Goal: Task Accomplishment & Management: Manage account settings

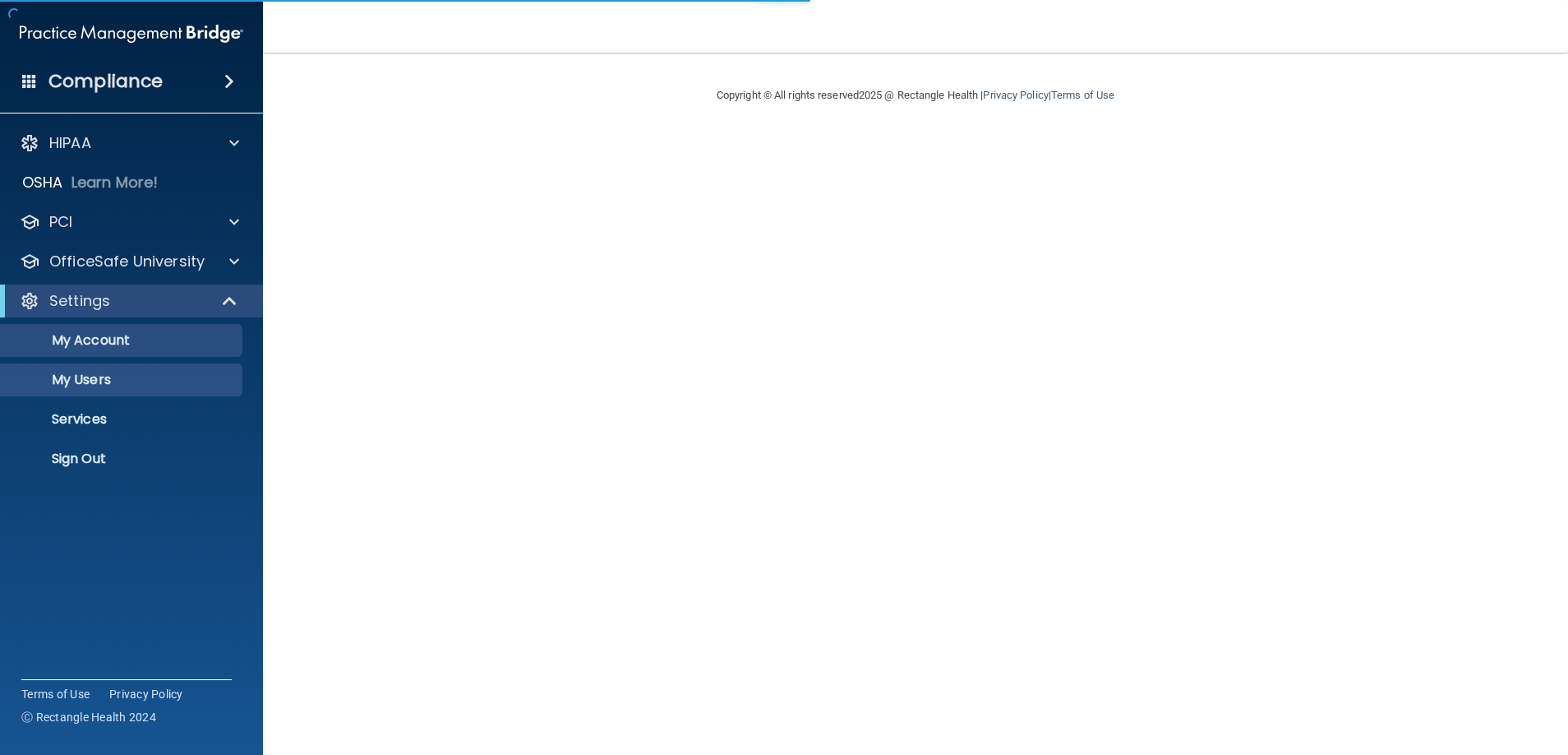
select select "20"
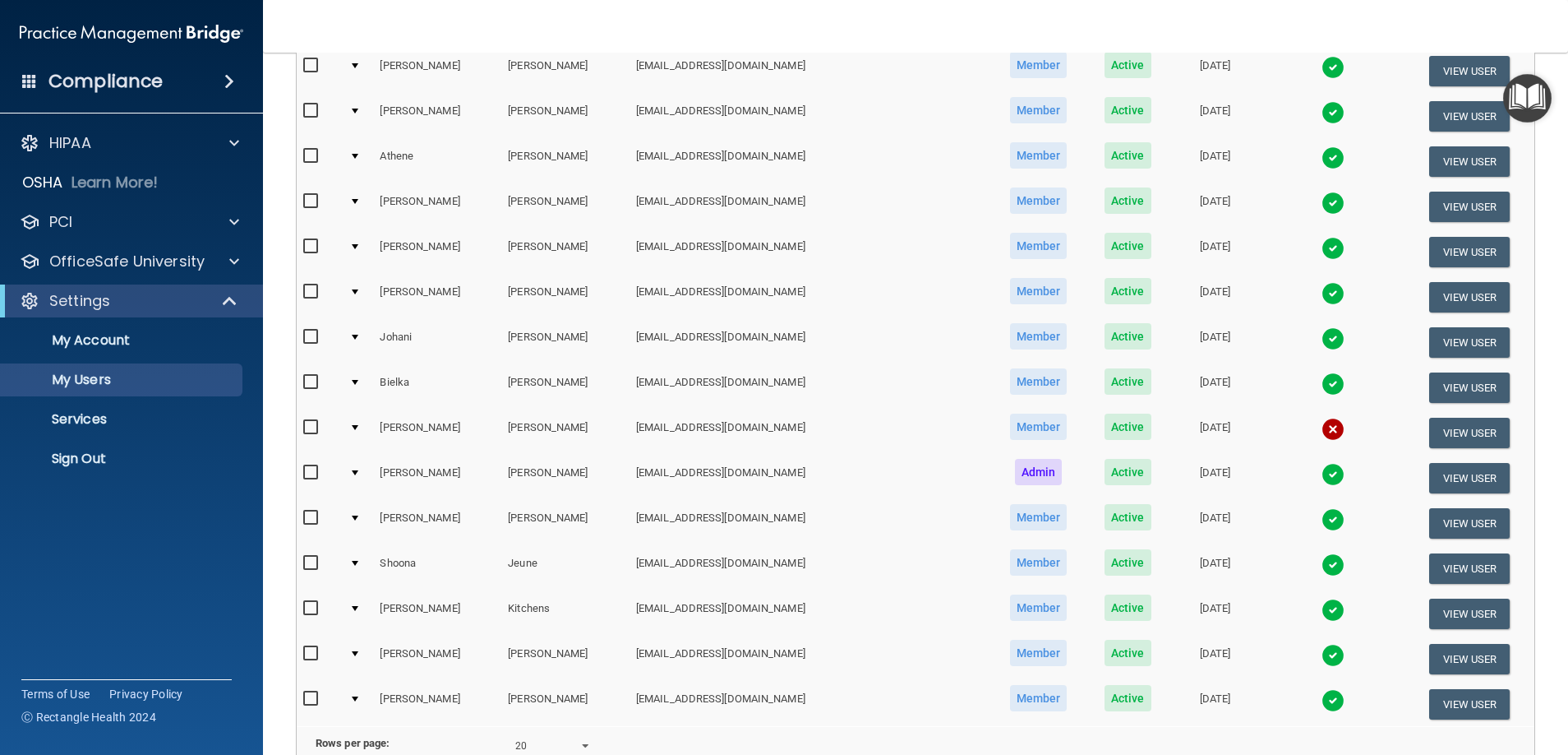
scroll to position [606, 0]
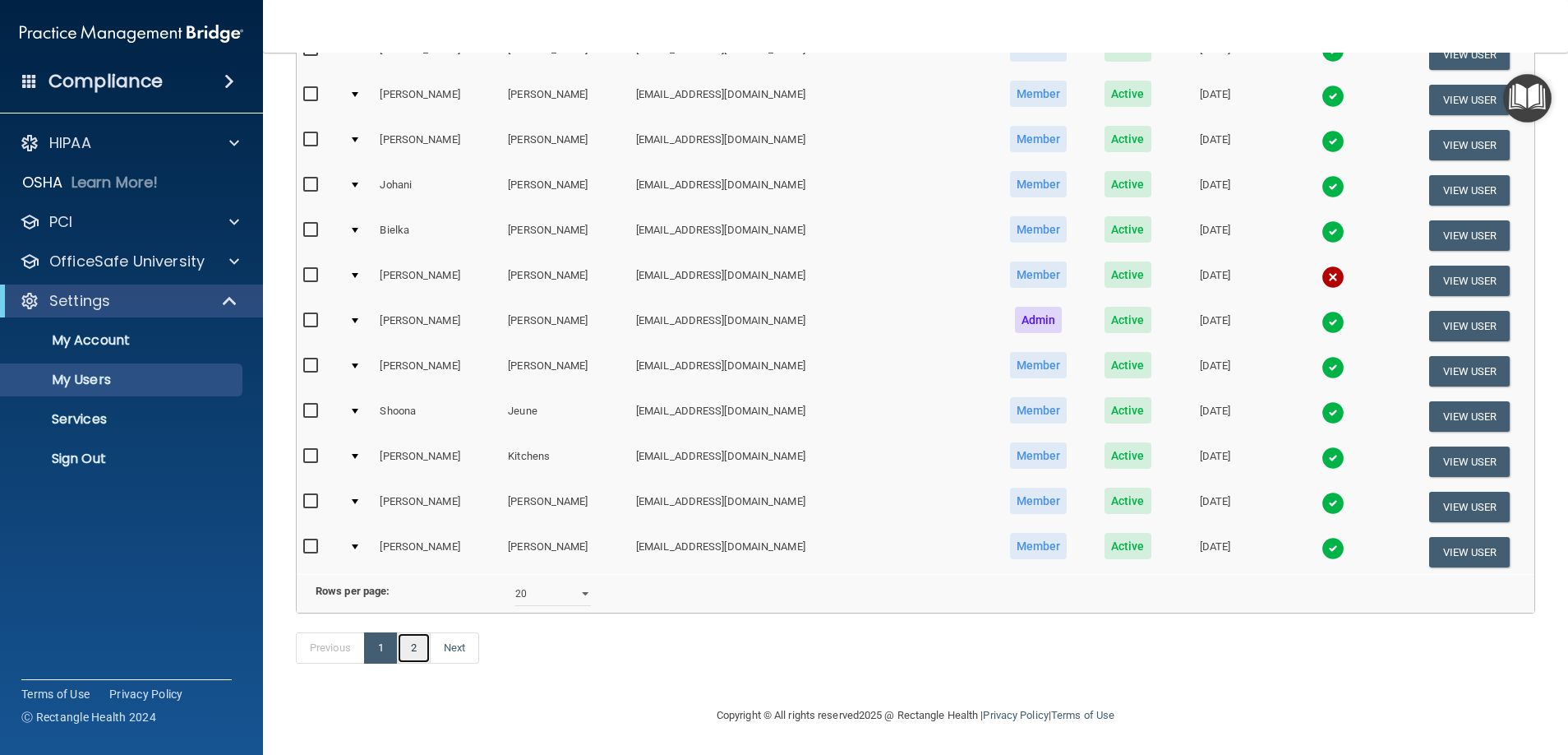
click at [408, 648] on link "2" at bounding box center [414, 647] width 34 height 31
select select "20"
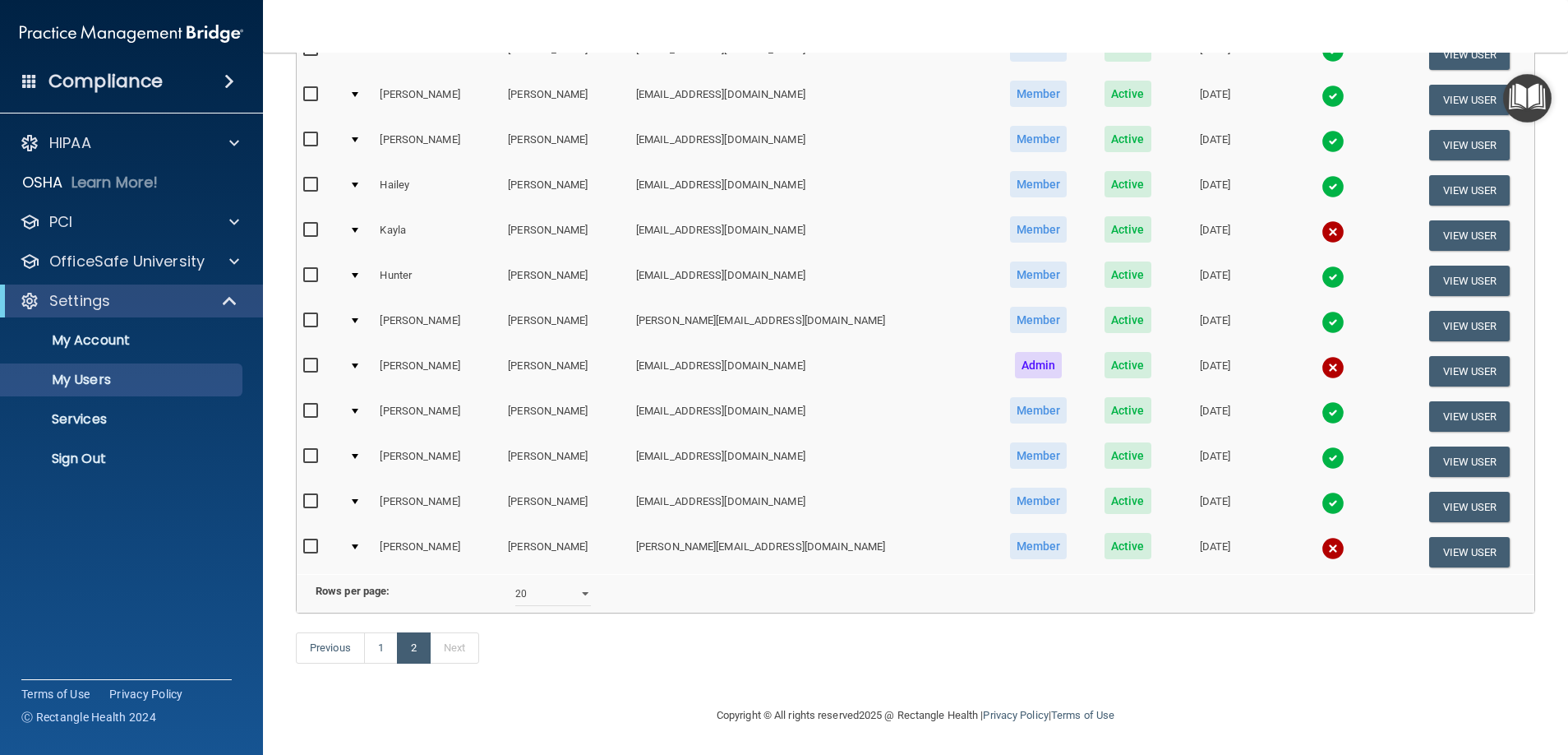
scroll to position [425, 0]
click at [377, 650] on link "1" at bounding box center [381, 647] width 34 height 31
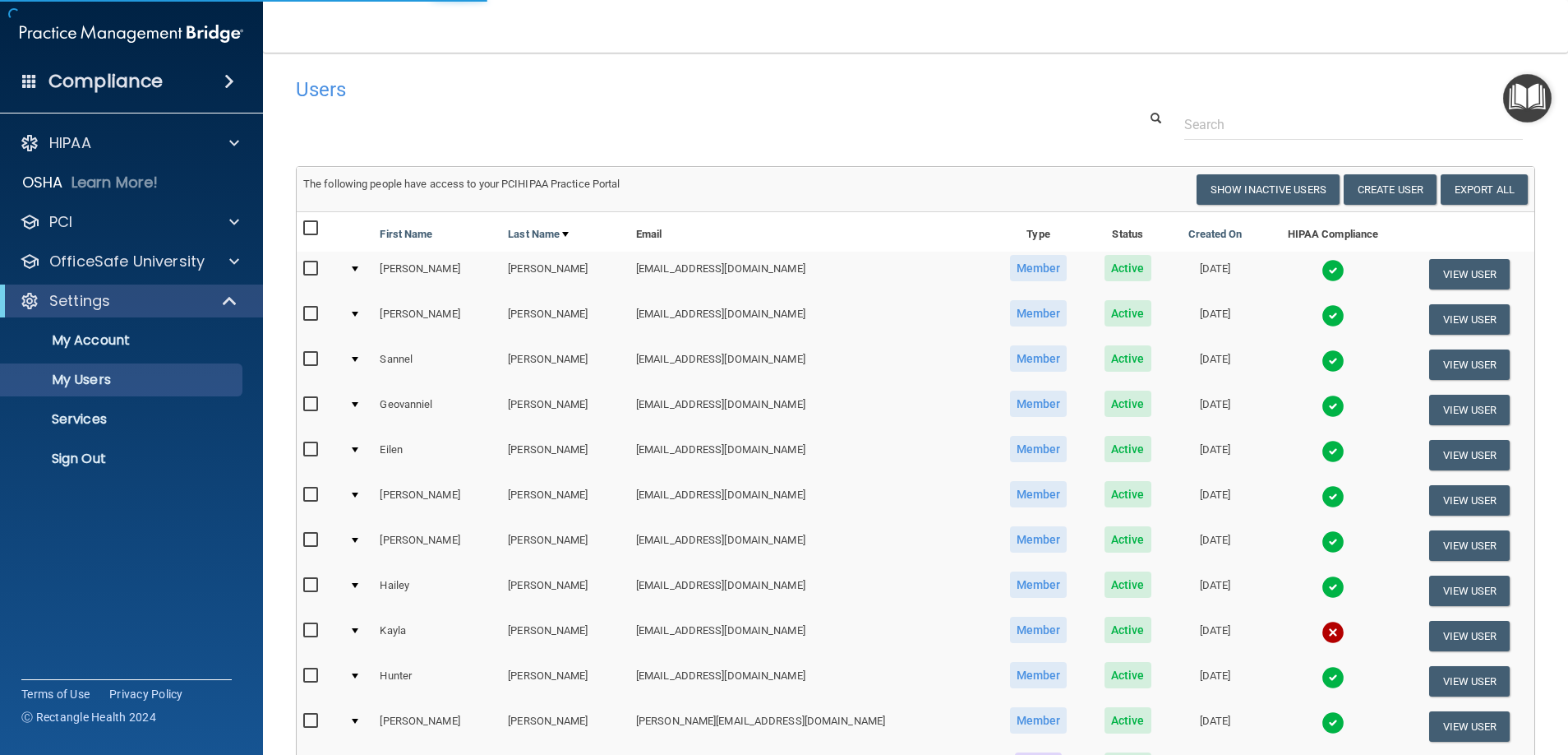
select select "20"
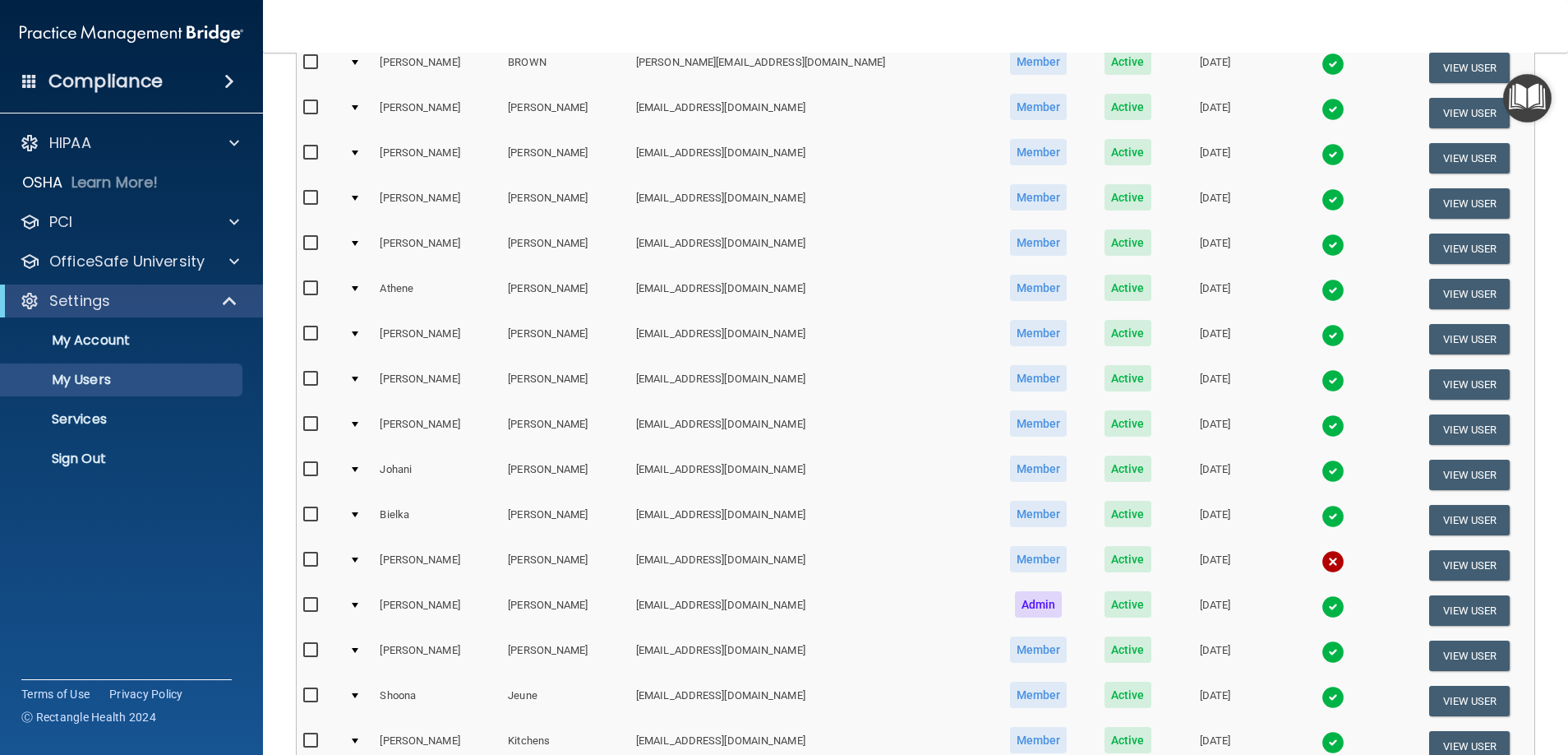
scroll to position [301, 0]
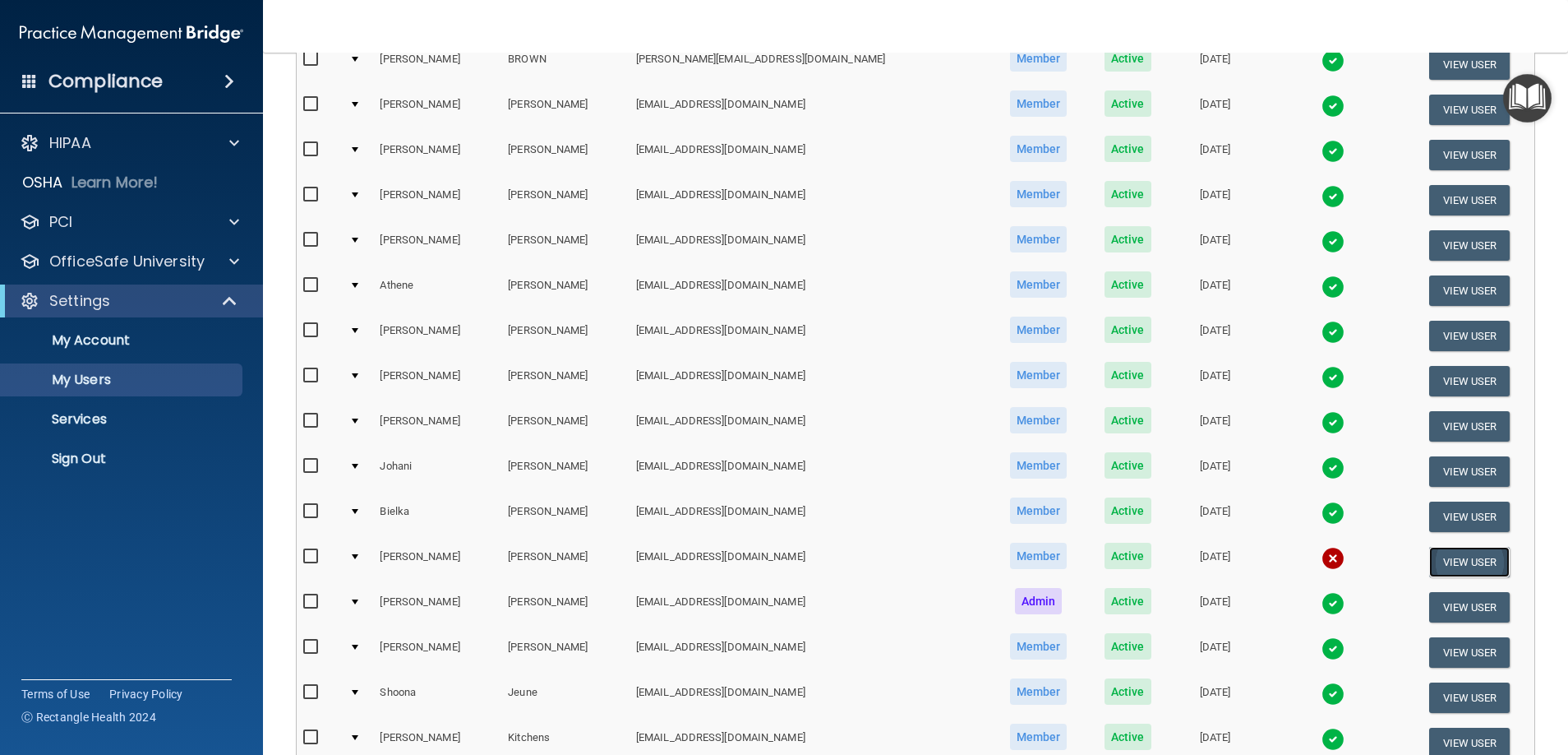
click at [1435, 559] on button "View User" at bounding box center [1470, 562] width 82 height 30
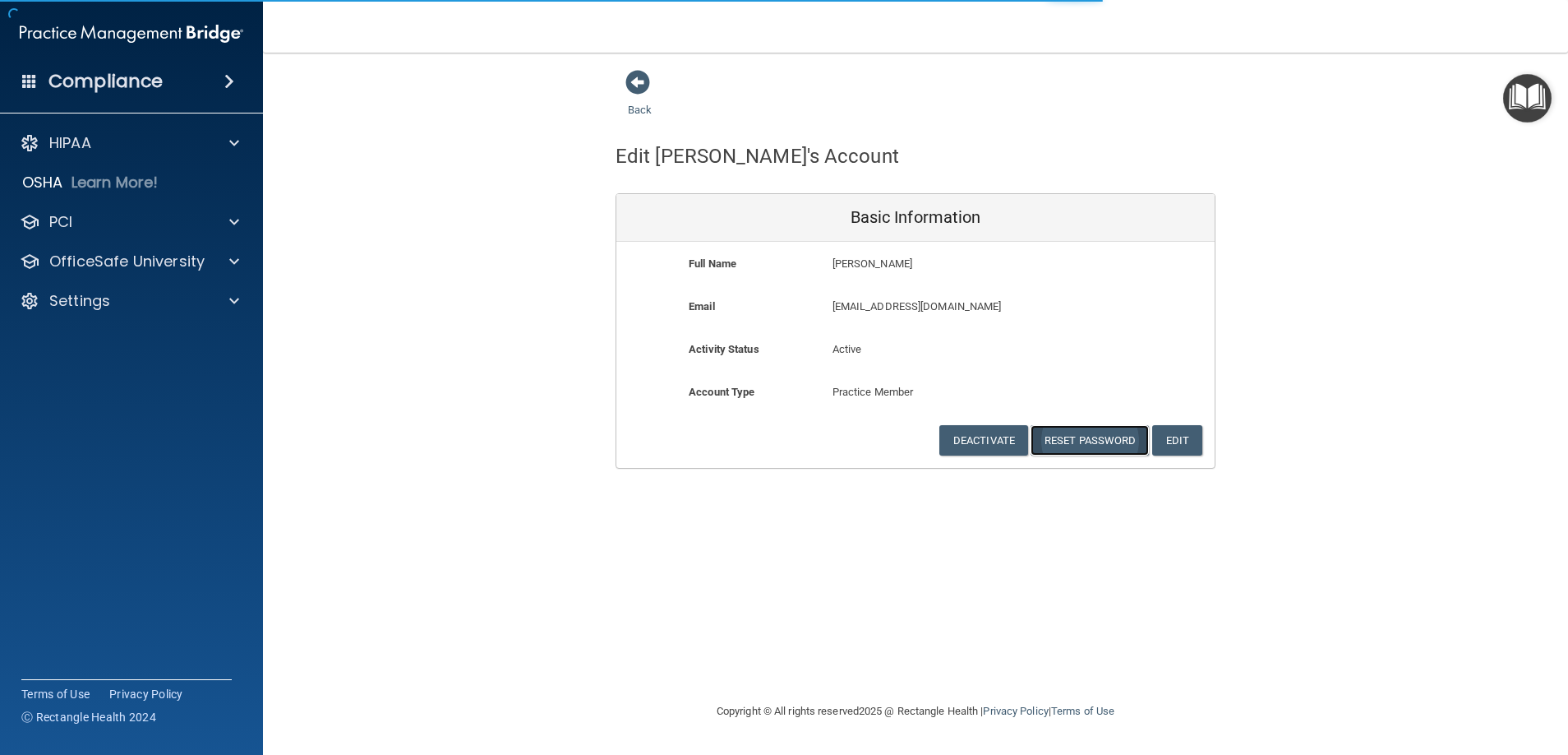
click at [1094, 434] on button "Reset Password" at bounding box center [1090, 440] width 119 height 30
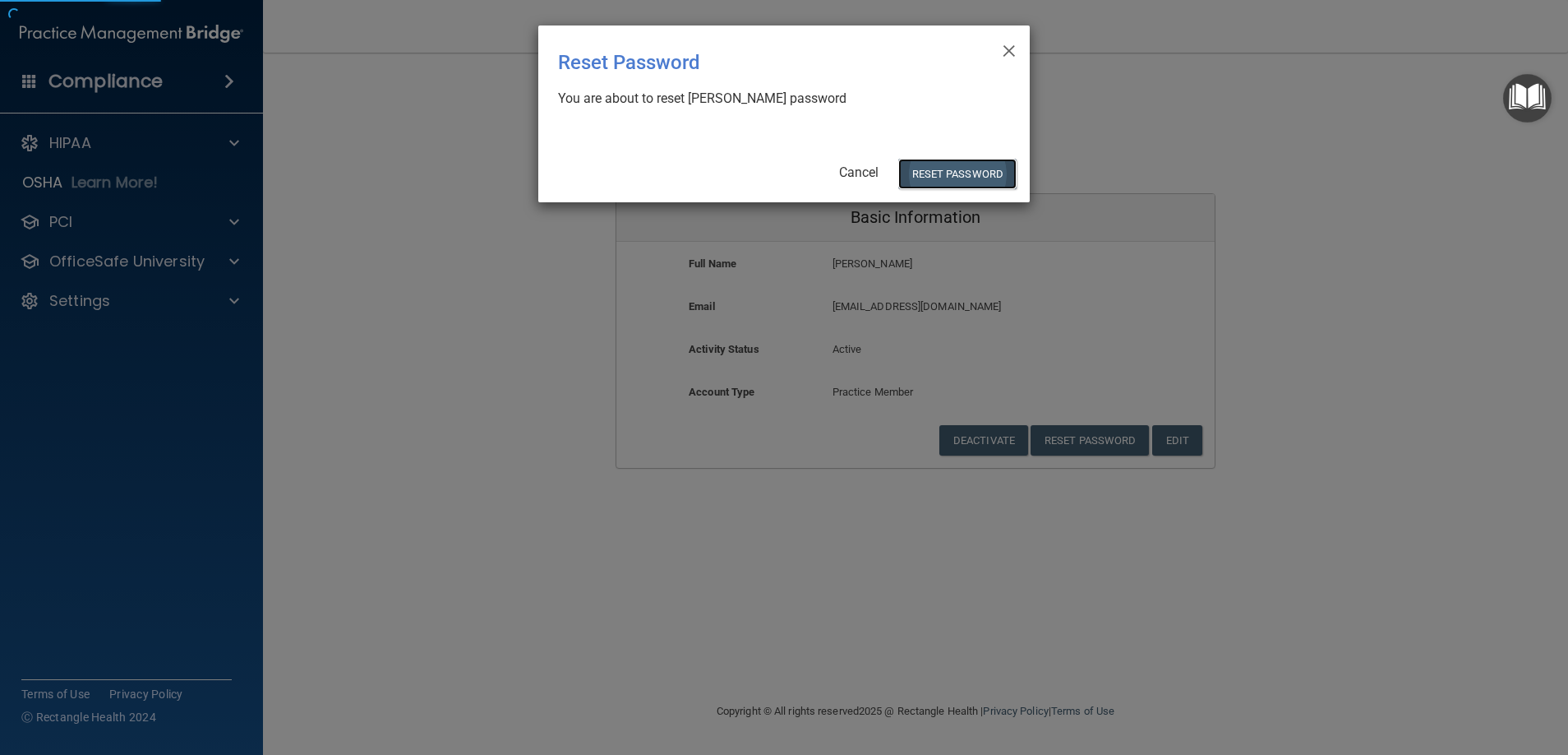
click at [976, 180] on button "Reset Password" at bounding box center [957, 174] width 119 height 30
click at [975, 175] on button "Reset Password" at bounding box center [957, 174] width 119 height 30
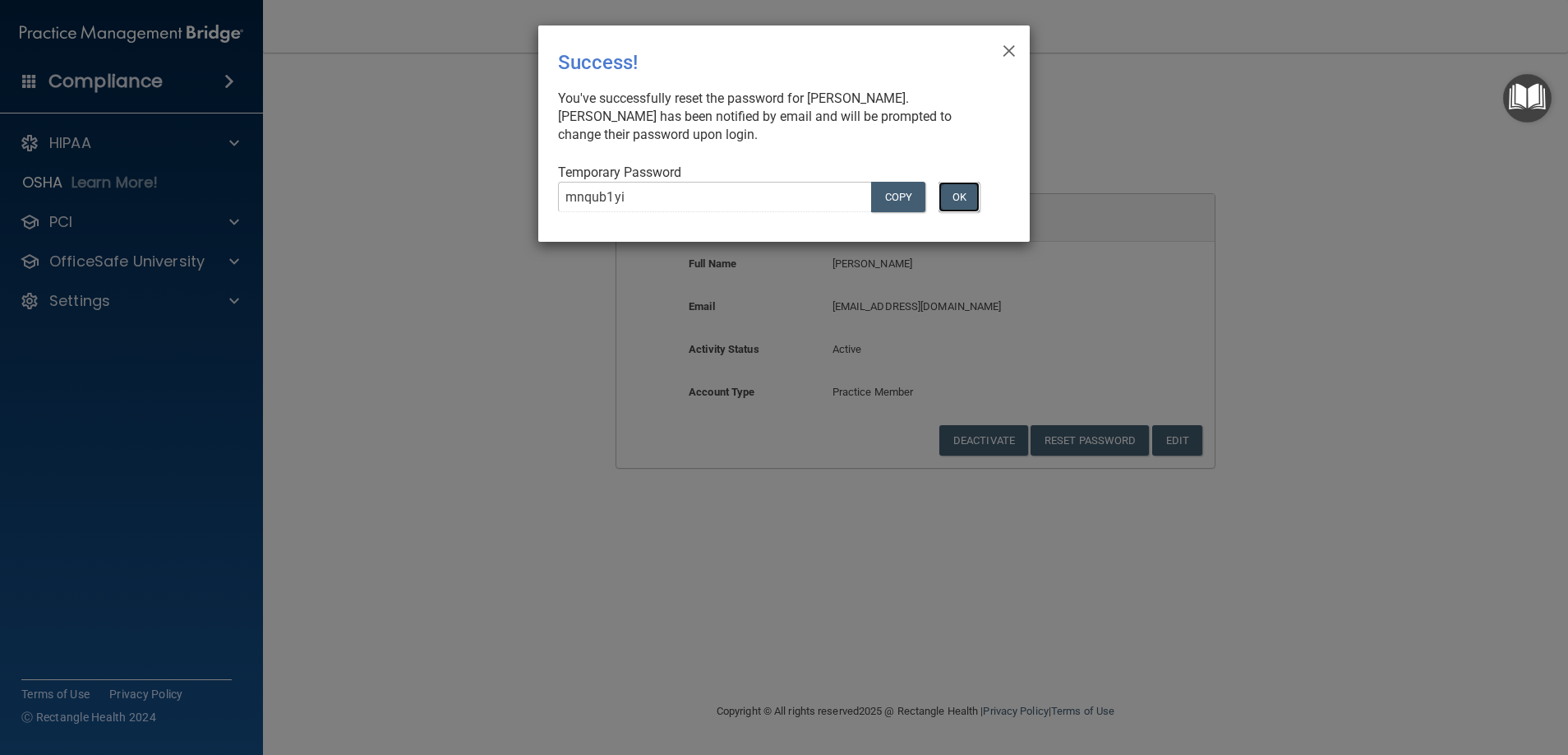
click at [959, 197] on button "OK" at bounding box center [959, 197] width 41 height 30
click at [956, 201] on button "OK" at bounding box center [959, 197] width 41 height 30
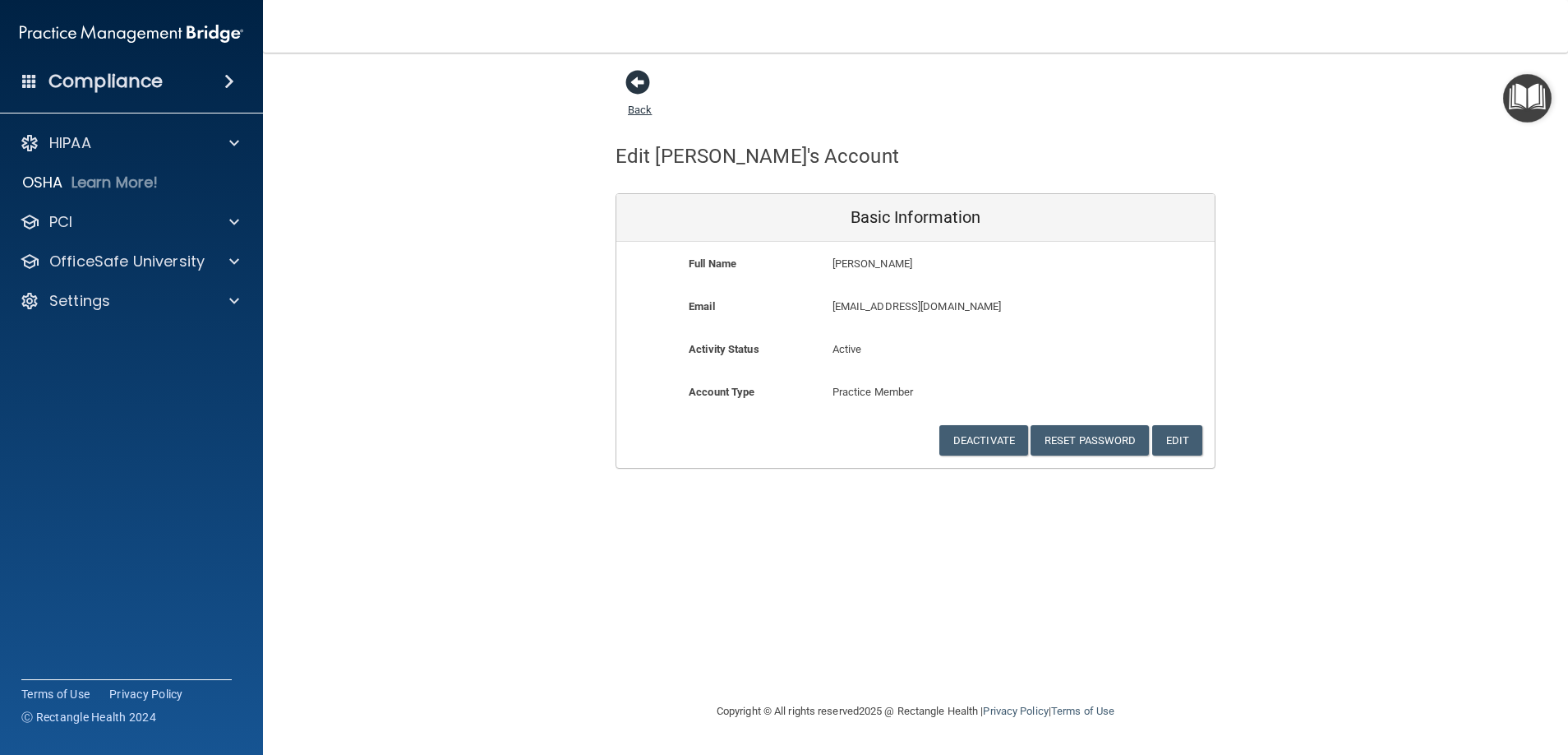
click at [636, 81] on span at bounding box center [638, 82] width 25 height 25
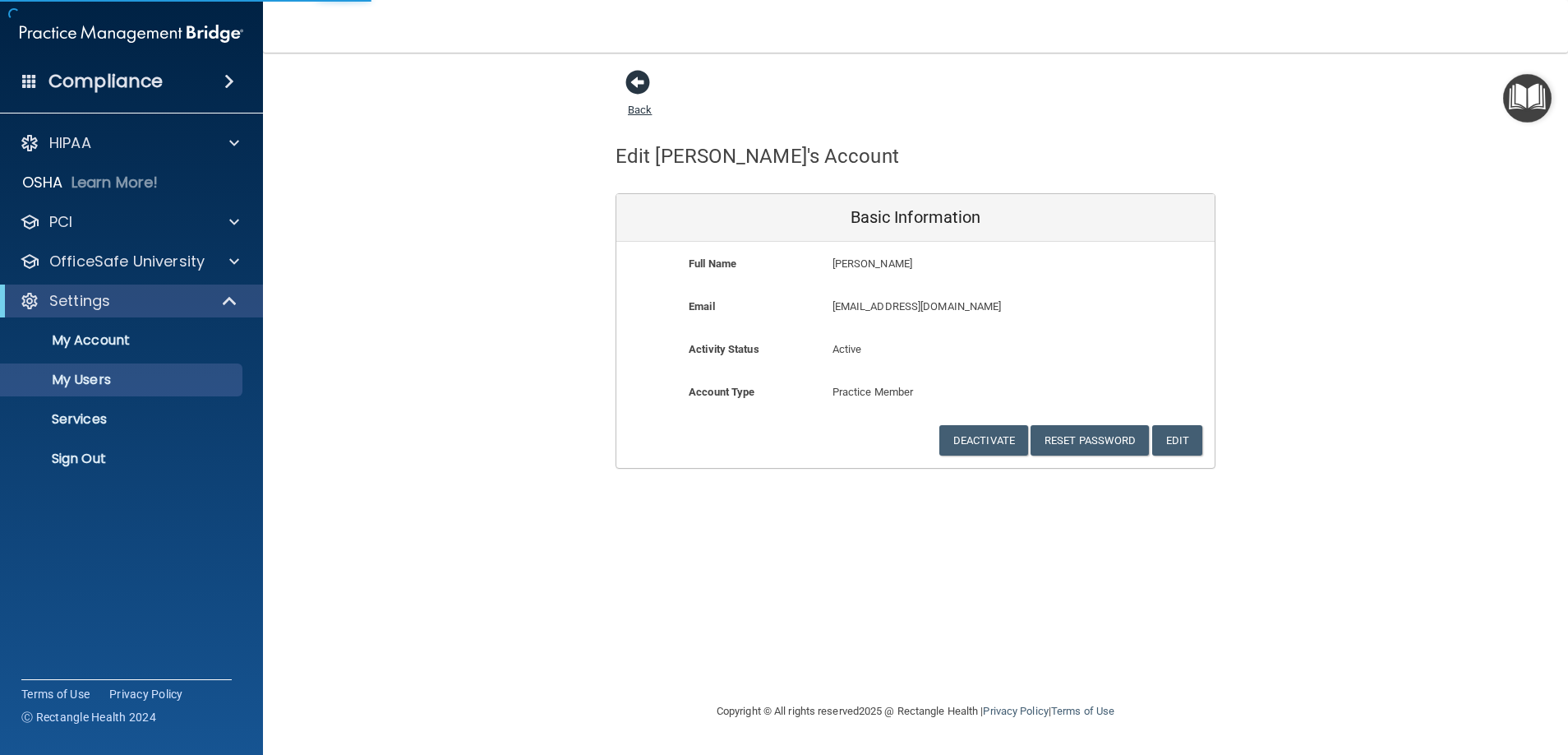
click at [637, 82] on span at bounding box center [638, 82] width 25 height 25
select select "20"
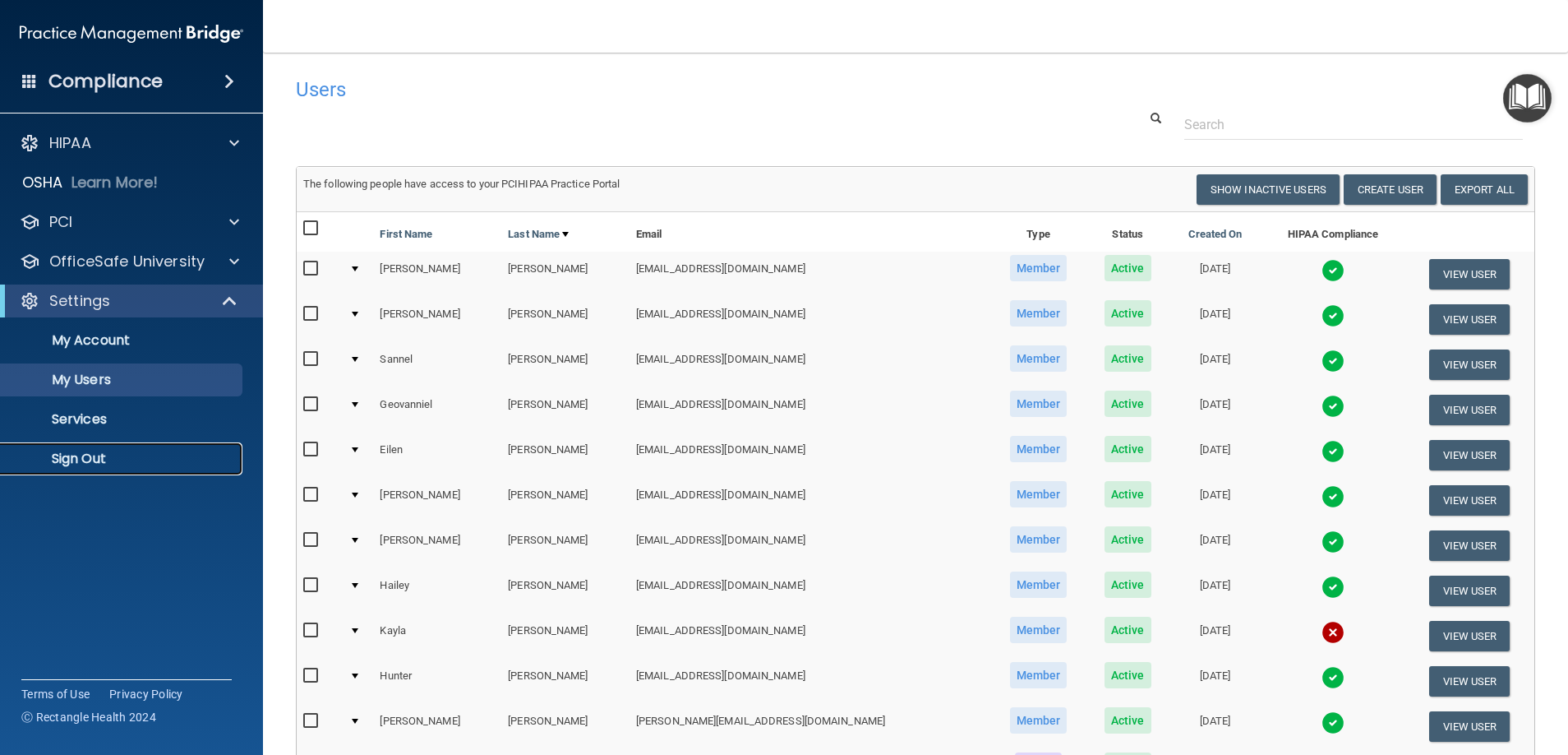
click at [85, 459] on p "Sign Out" at bounding box center [123, 458] width 225 height 16
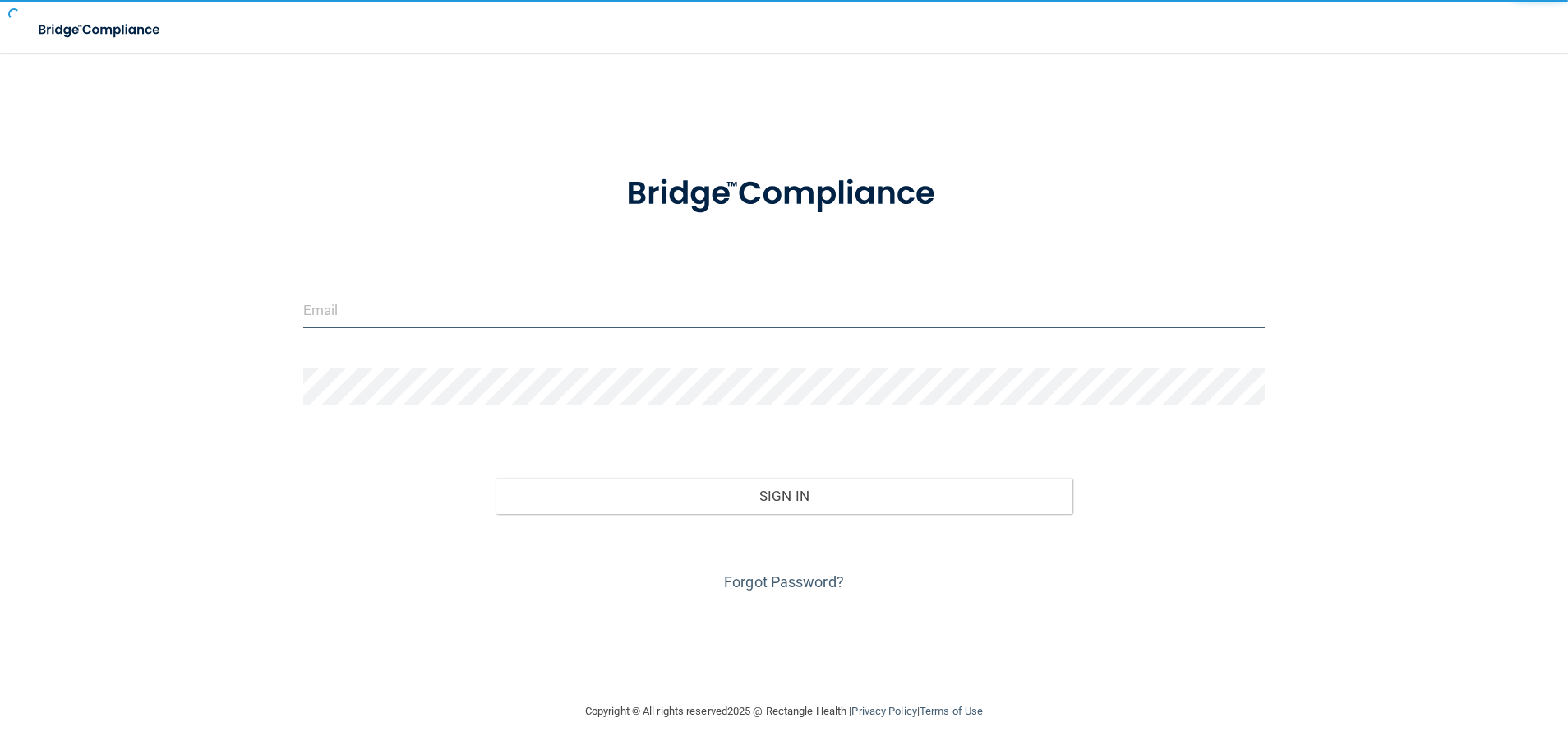
type input "[EMAIL_ADDRESS][DOMAIN_NAME]"
